Goal: Information Seeking & Learning: Learn about a topic

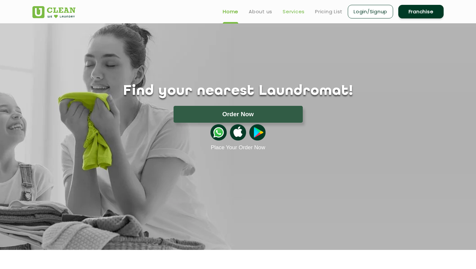
click at [294, 13] on link "Services" at bounding box center [294, 12] width 22 height 8
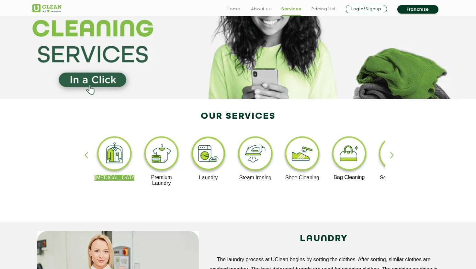
scroll to position [63, 0]
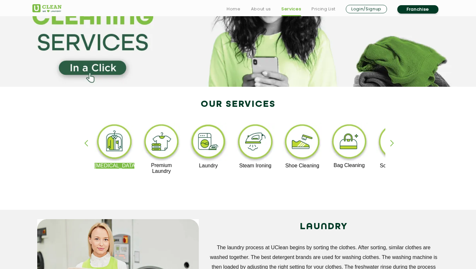
click at [303, 147] on img at bounding box center [303, 143] width 40 height 40
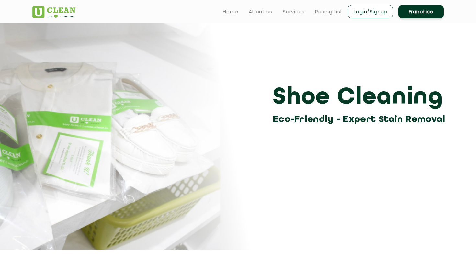
click at [366, 10] on link "Login/Signup" at bounding box center [370, 12] width 45 height 14
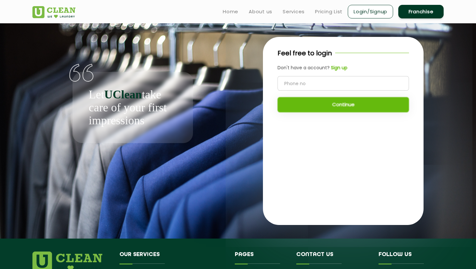
click at [301, 88] on input "tel" at bounding box center [344, 83] width 132 height 15
type input "8770499085"
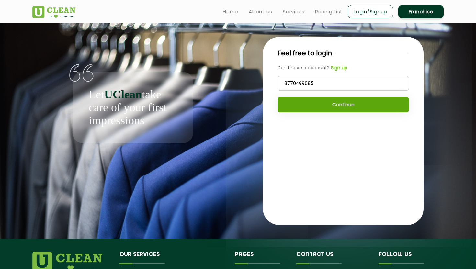
click at [332, 106] on button "Continue" at bounding box center [344, 104] width 132 height 15
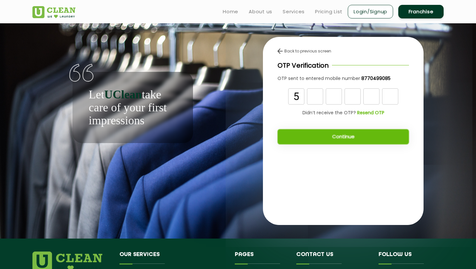
type input "5"
type input "0"
type input "4"
type input "8"
type input "7"
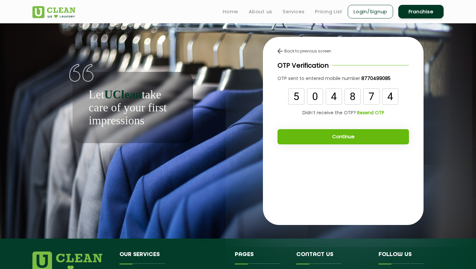
type input "4"
click at [325, 136] on button "Continue" at bounding box center [344, 136] width 132 height 15
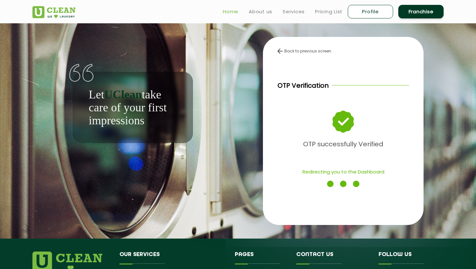
click at [230, 12] on link "Home" at bounding box center [231, 12] width 16 height 8
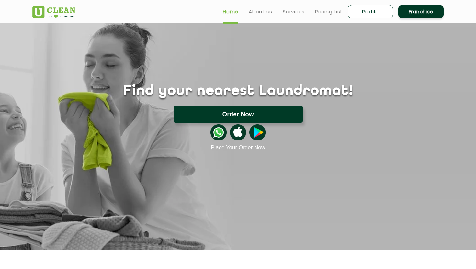
click at [242, 113] on button "Order Now" at bounding box center [238, 114] width 129 height 17
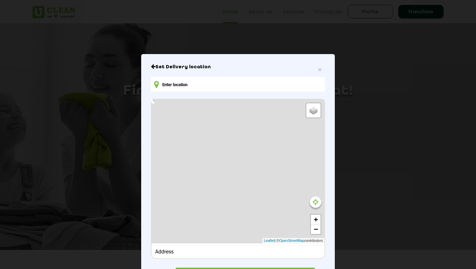
type input "Coral Cottage, 68, Misrod, Bhopal, Madhya Pradesh 462047, India"
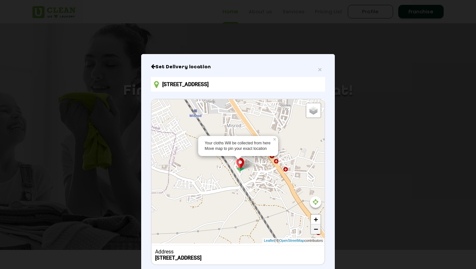
click at [316, 229] on link "−" at bounding box center [316, 230] width 10 height 10
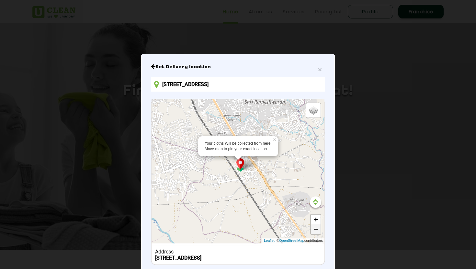
click at [316, 229] on link "−" at bounding box center [316, 230] width 10 height 10
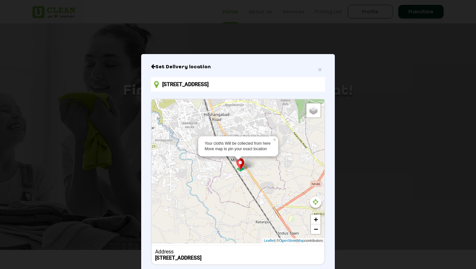
click at [240, 164] on img at bounding box center [240, 164] width 12 height 13
click at [321, 68] on span "×" at bounding box center [320, 69] width 4 height 7
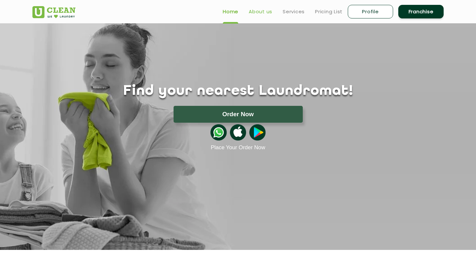
click at [263, 13] on link "About us" at bounding box center [261, 12] width 24 height 8
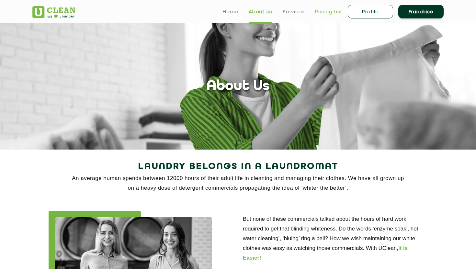
click at [338, 14] on link "Pricing List" at bounding box center [329, 12] width 28 height 8
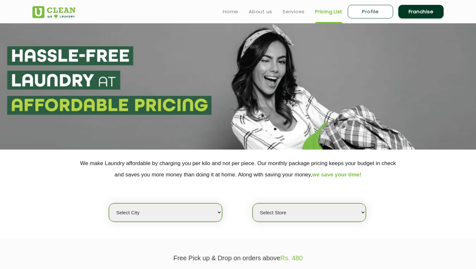
click at [206, 213] on select "Select city Aalo Agartala Agra Ahmedabad Akola Aligarh Alwar - UClean Select Am…" at bounding box center [165, 213] width 113 height 18
select select "49"
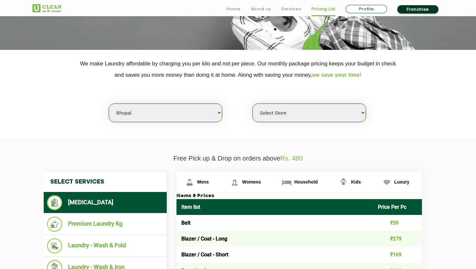
scroll to position [100, 0]
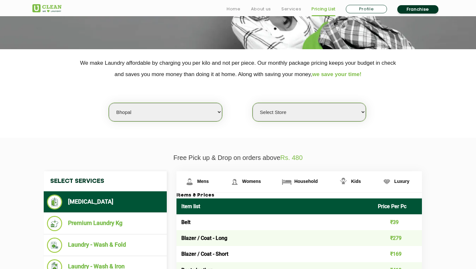
click at [327, 115] on select "Select Store UClean Gulmohar Colony UClean Kolar Bhopal UClean Maharana Pratap …" at bounding box center [309, 112] width 113 height 18
select select "443"
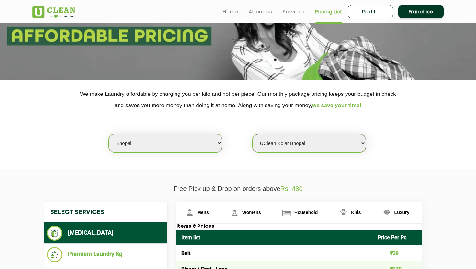
scroll to position [0, 0]
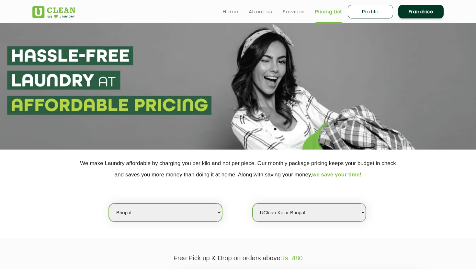
click at [420, 11] on link "Franchise" at bounding box center [421, 12] width 45 height 14
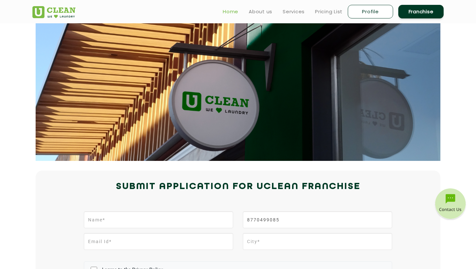
click at [230, 11] on link "Home" at bounding box center [231, 12] width 16 height 8
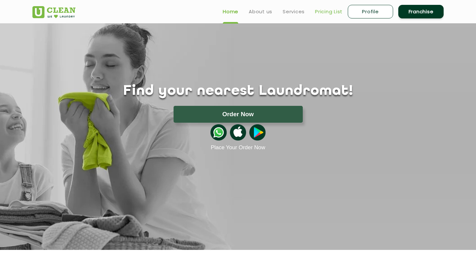
click at [326, 13] on link "Pricing List" at bounding box center [329, 12] width 28 height 8
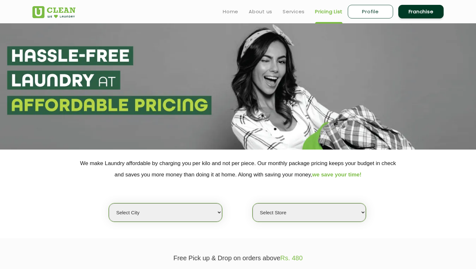
click at [169, 217] on select "Select city Aalo Agartala Agra Ahmedabad Akola Aligarh Alwar - UClean Select Am…" at bounding box center [165, 213] width 113 height 18
select select "49"
click at [284, 218] on select "Select Store" at bounding box center [309, 213] width 113 height 18
select select "164"
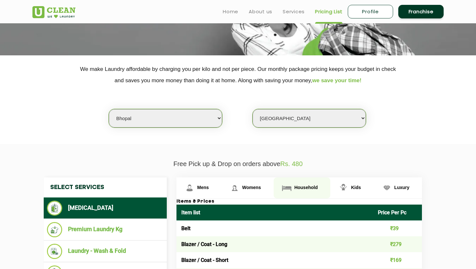
scroll to position [94, 0]
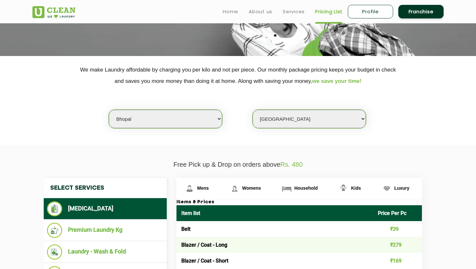
click at [331, 122] on select "Select Store UClean Gulmohar Colony UClean Kolar Bhopal UClean Maharana Pratap …" at bounding box center [309, 119] width 113 height 18
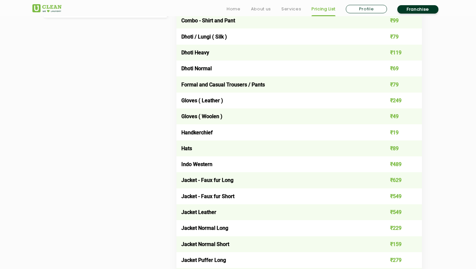
scroll to position [382, 0]
click at [372, 11] on link "Profile" at bounding box center [366, 9] width 41 height 8
select select
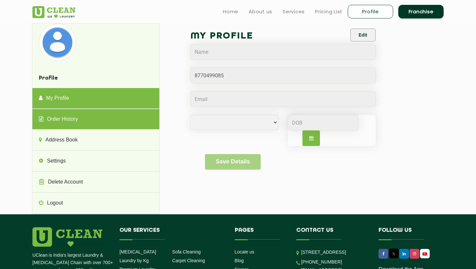
click at [65, 122] on link "Order History" at bounding box center [95, 119] width 127 height 21
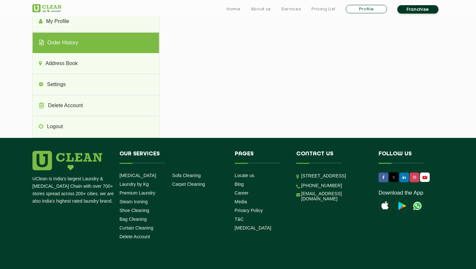
scroll to position [77, 0]
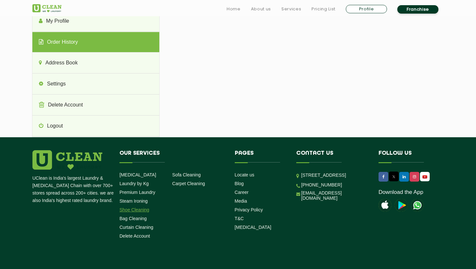
click at [128, 210] on link "Shoe Cleaning" at bounding box center [135, 209] width 30 height 5
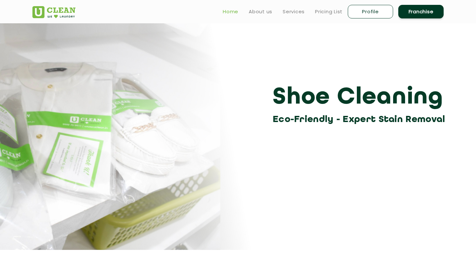
click at [232, 11] on link "Home" at bounding box center [231, 12] width 16 height 8
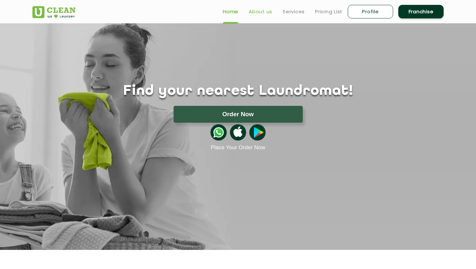
click at [253, 11] on link "About us" at bounding box center [261, 12] width 24 height 8
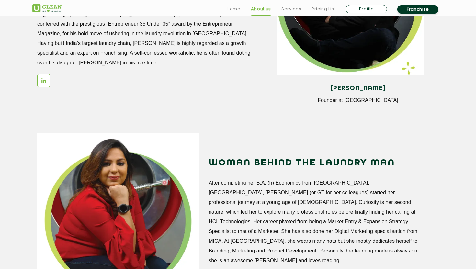
scroll to position [659, 0]
